Goal: Check status: Check status

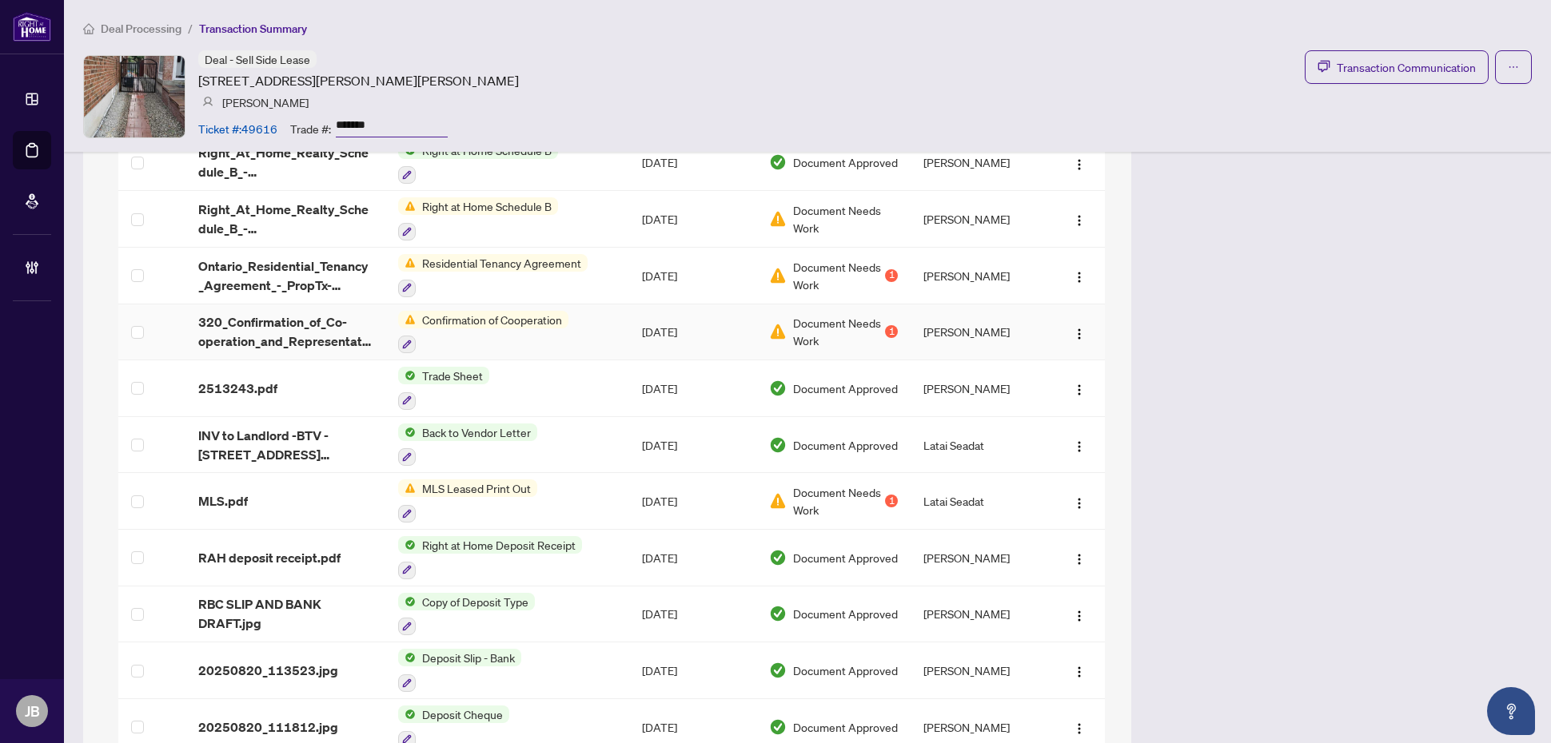
scroll to position [1389, 0]
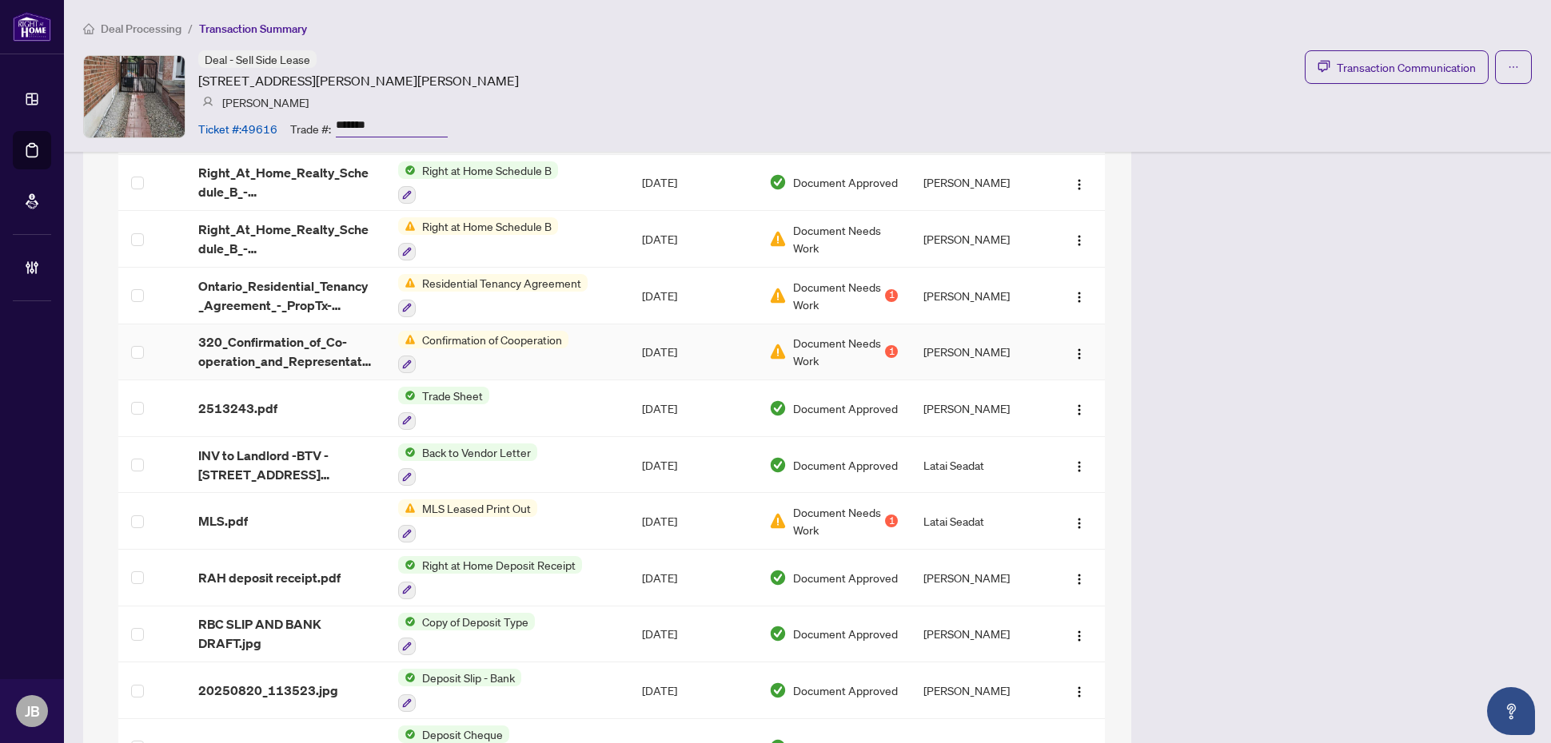
click at [796, 345] on span "Document Needs Work" at bounding box center [837, 351] width 89 height 35
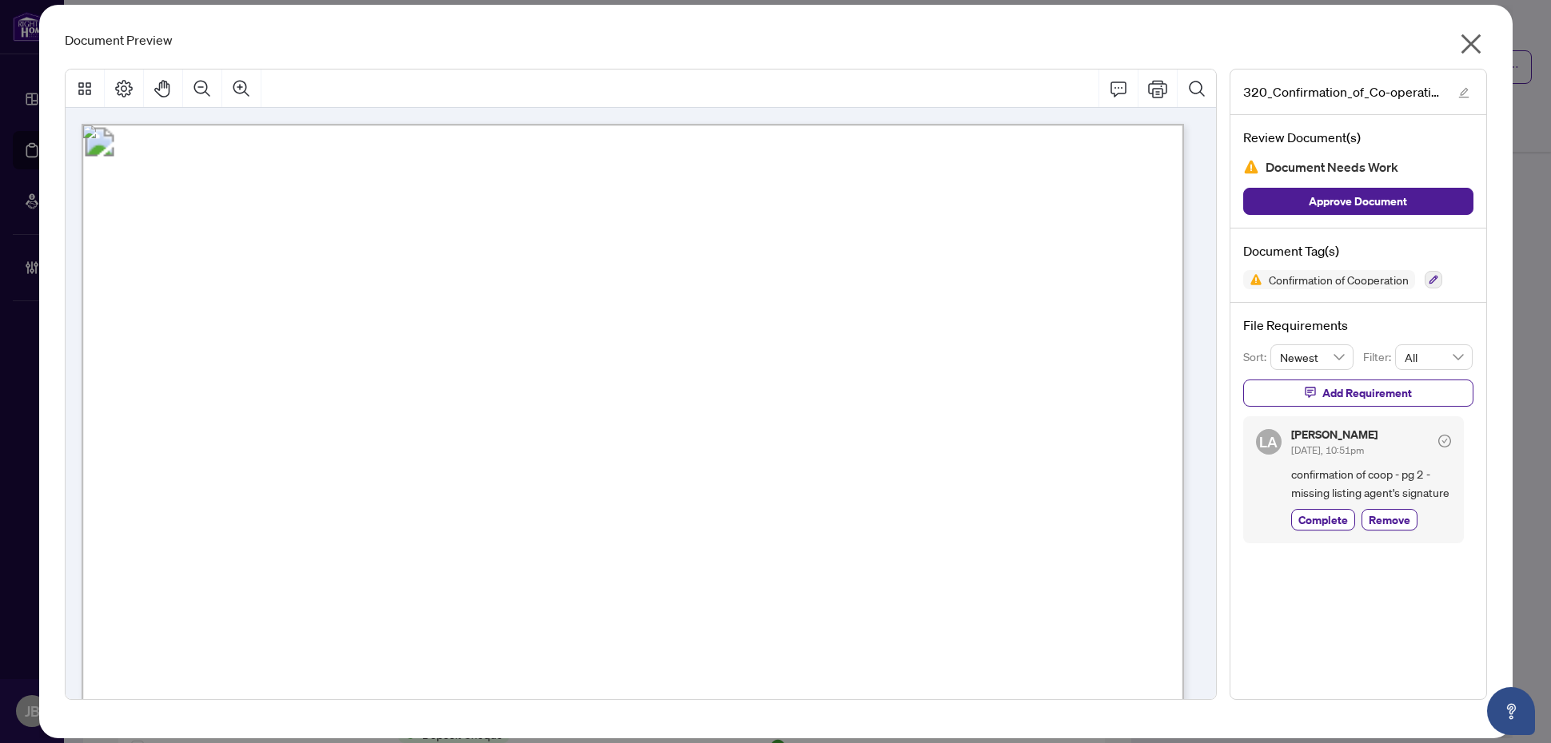
click at [437, 38] on div "Document Preview" at bounding box center [776, 39] width 1422 height 19
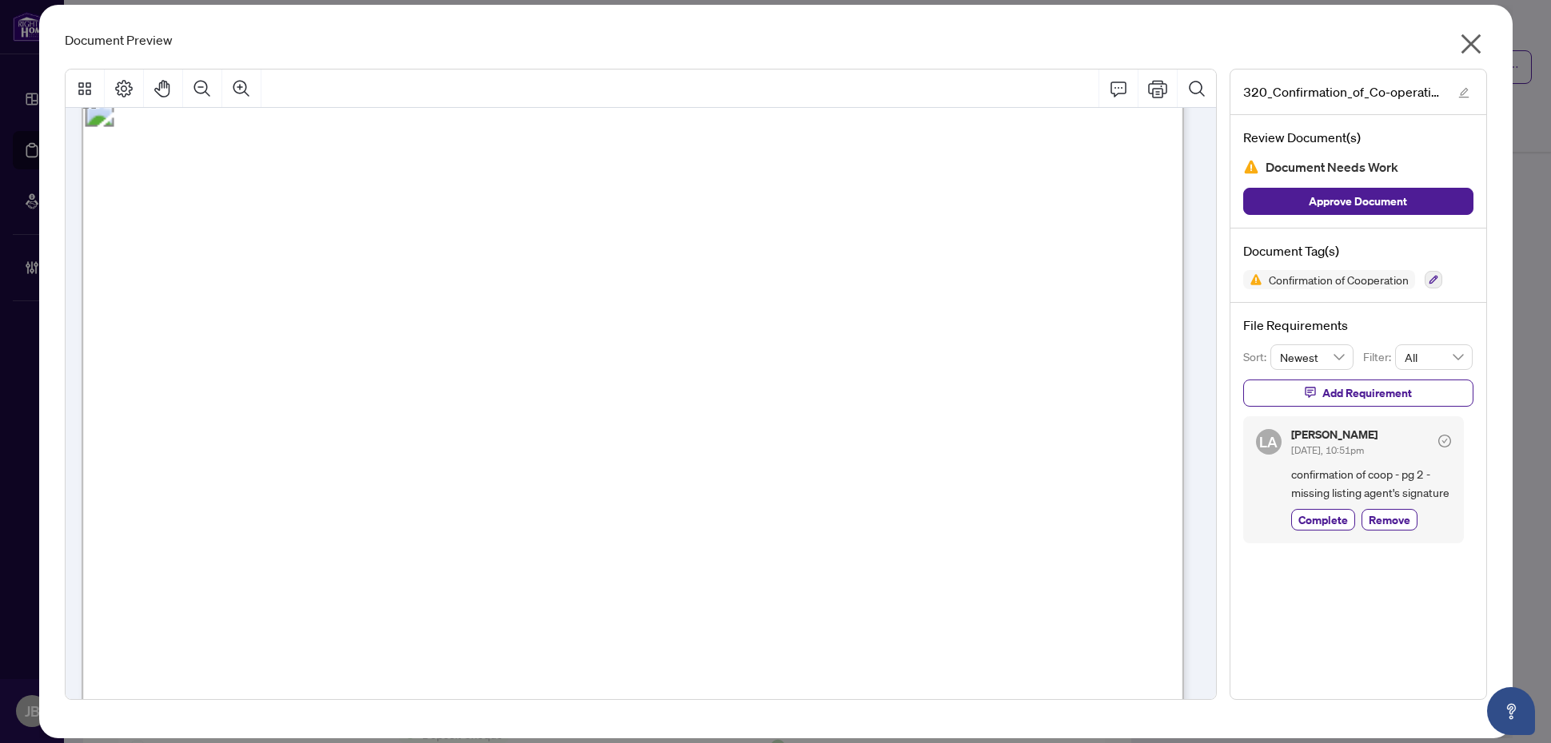
scroll to position [1499, 0]
click at [1477, 37] on icon "close" at bounding box center [1471, 44] width 20 height 20
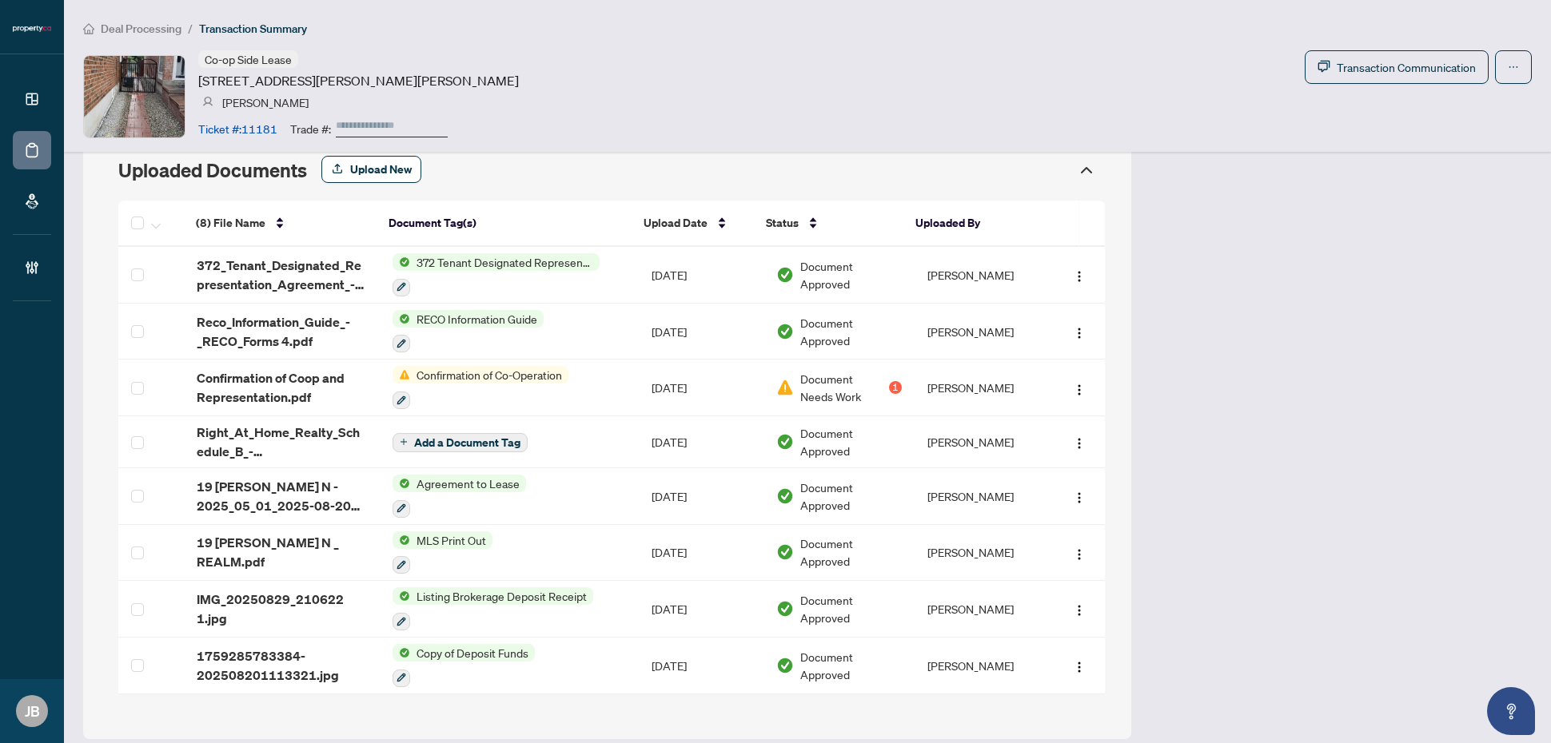
scroll to position [1429, 0]
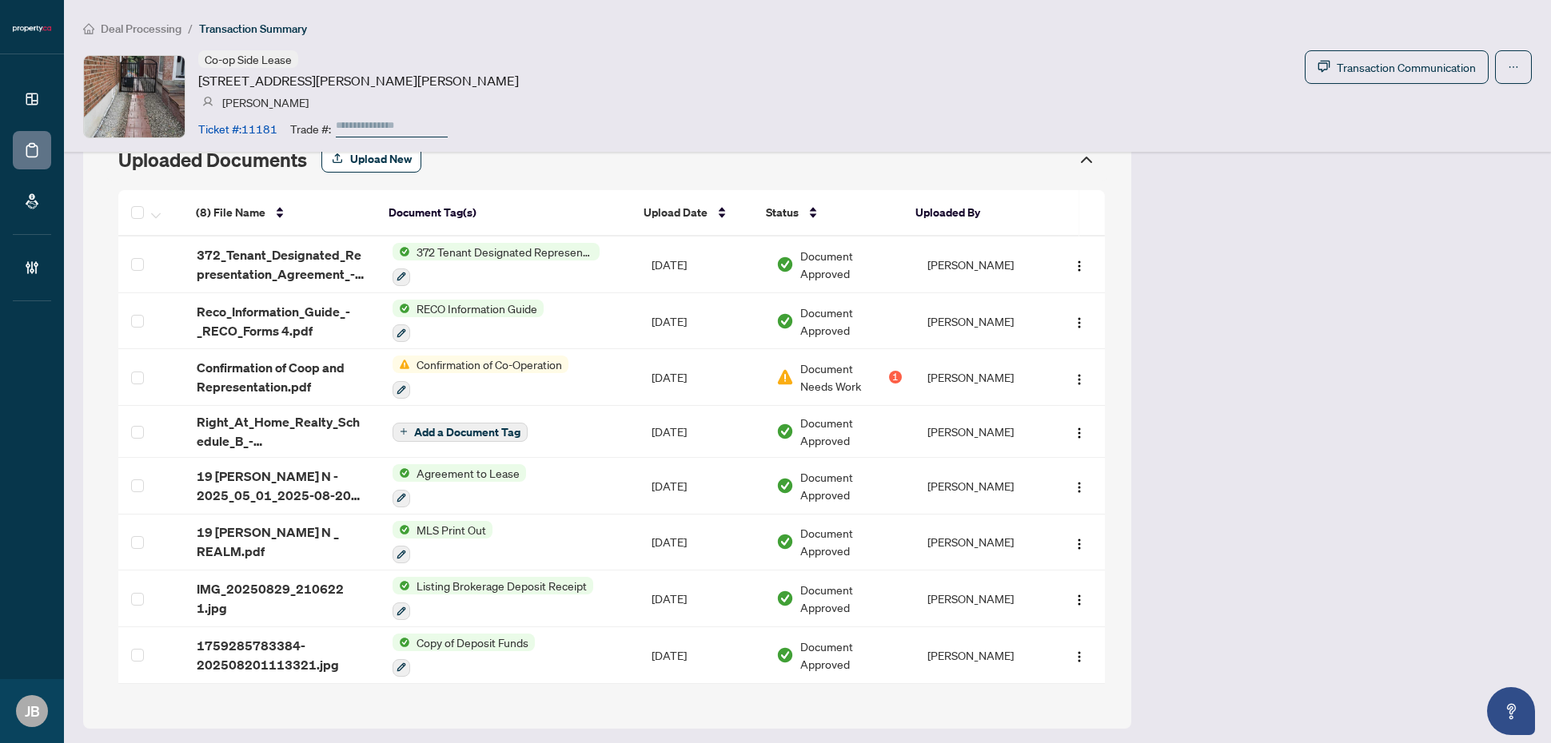
click at [142, 214] on div "(8) File Name Document Tag(s) Upload Date Status Uploaded By (8) File Name Docu…" at bounding box center [611, 436] width 987 height 493
click at [156, 217] on icon "button" at bounding box center [156, 216] width 10 height 6
click at [156, 213] on icon "button" at bounding box center [156, 216] width 10 height 6
click at [217, 245] on span "Open Selected in New Tab(s)" at bounding box center [231, 243] width 142 height 18
